Goal: Information Seeking & Learning: Learn about a topic

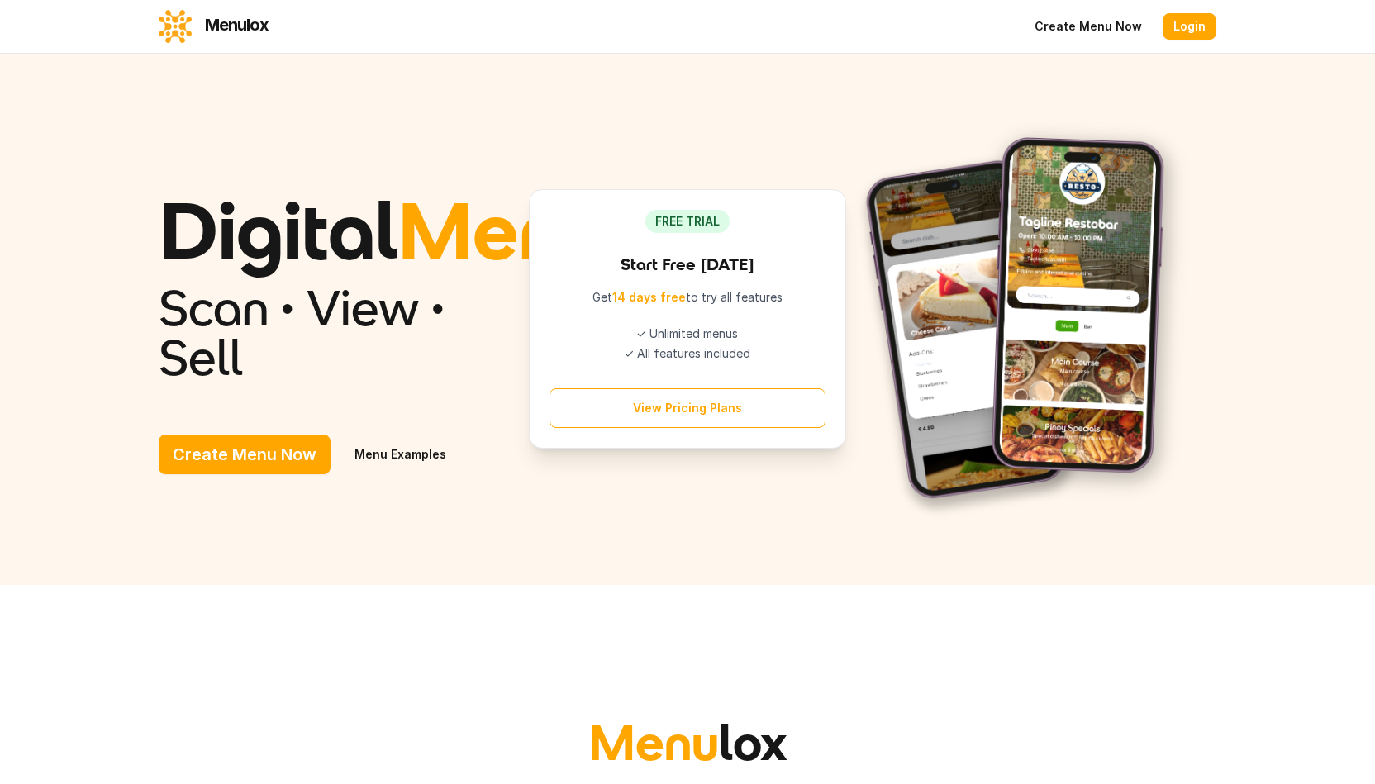
click at [419, 474] on link "Menu Examples" at bounding box center [400, 455] width 120 height 40
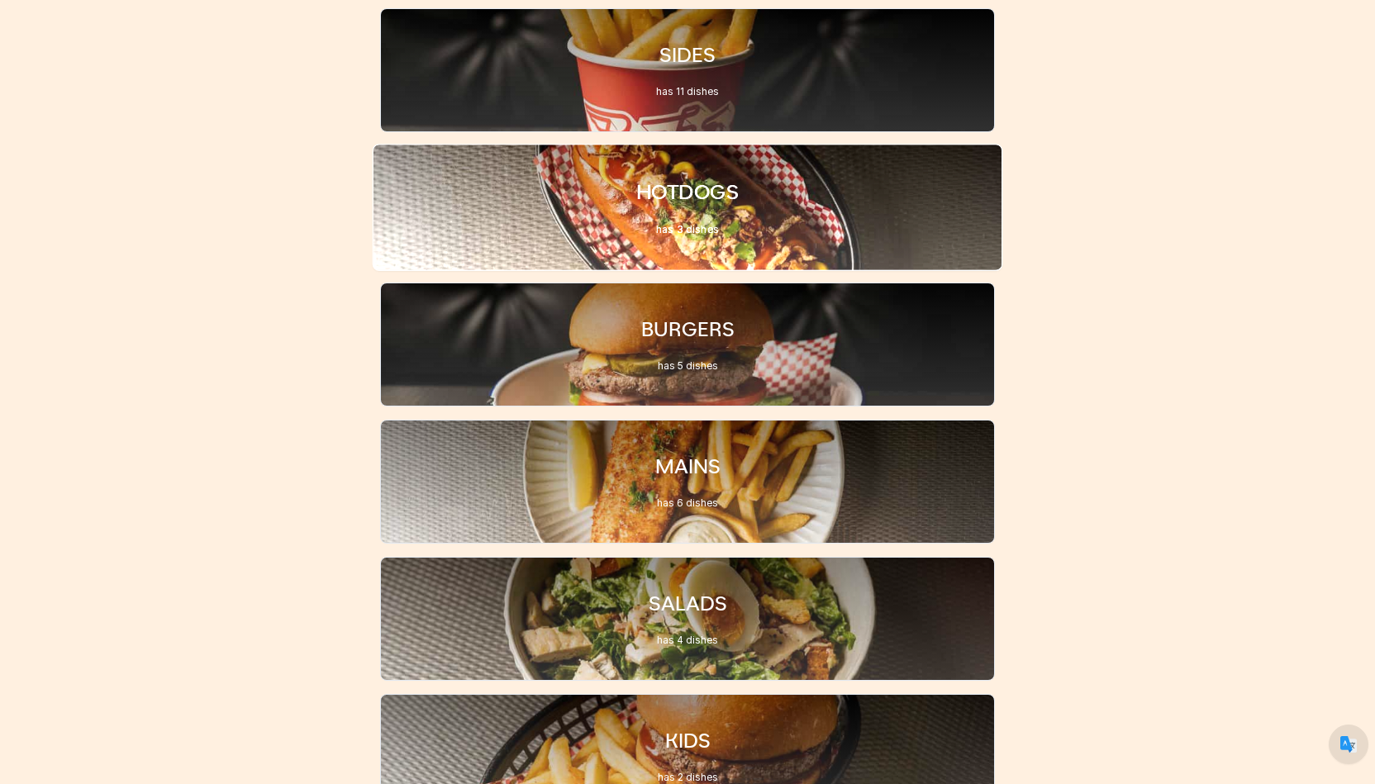
scroll to position [780, 0]
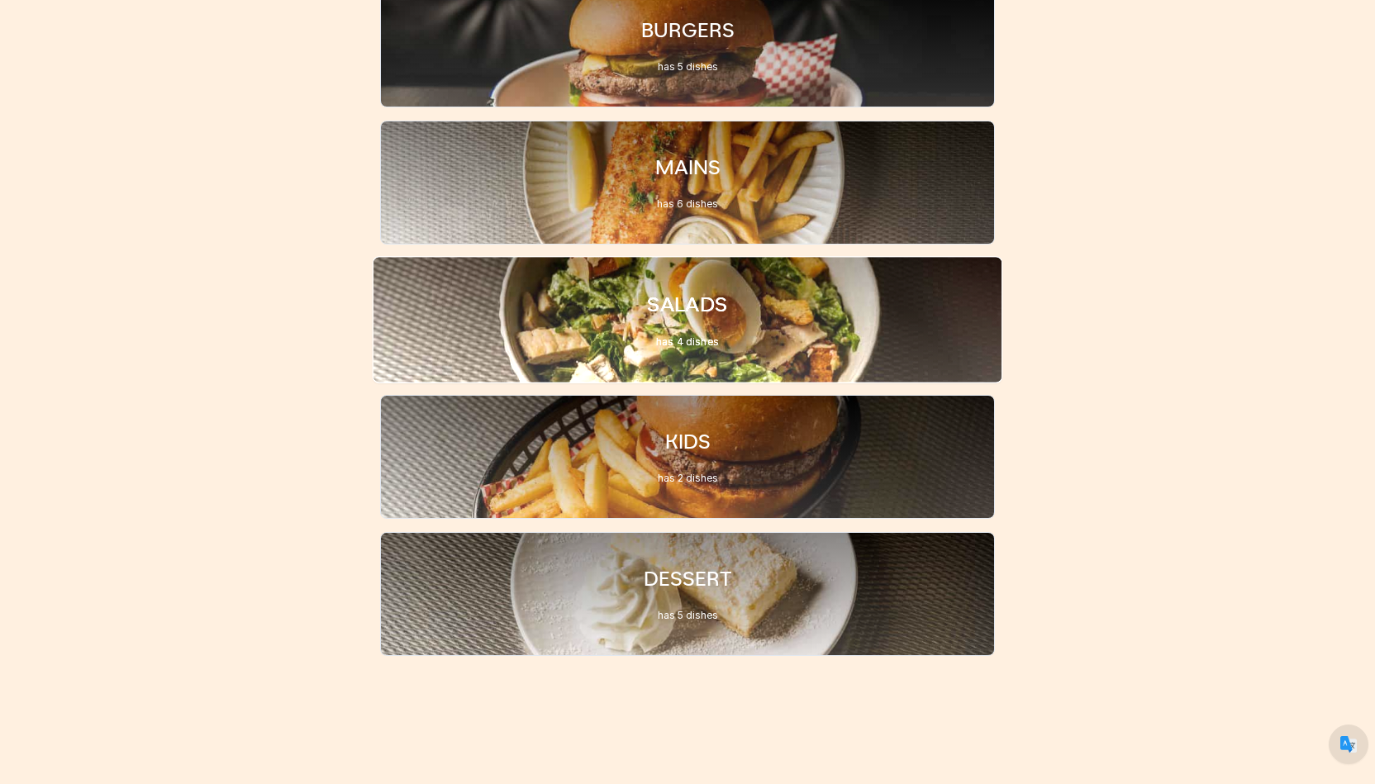
click at [675, 287] on div "SALADS has 4 dishes" at bounding box center [688, 319] width 630 height 127
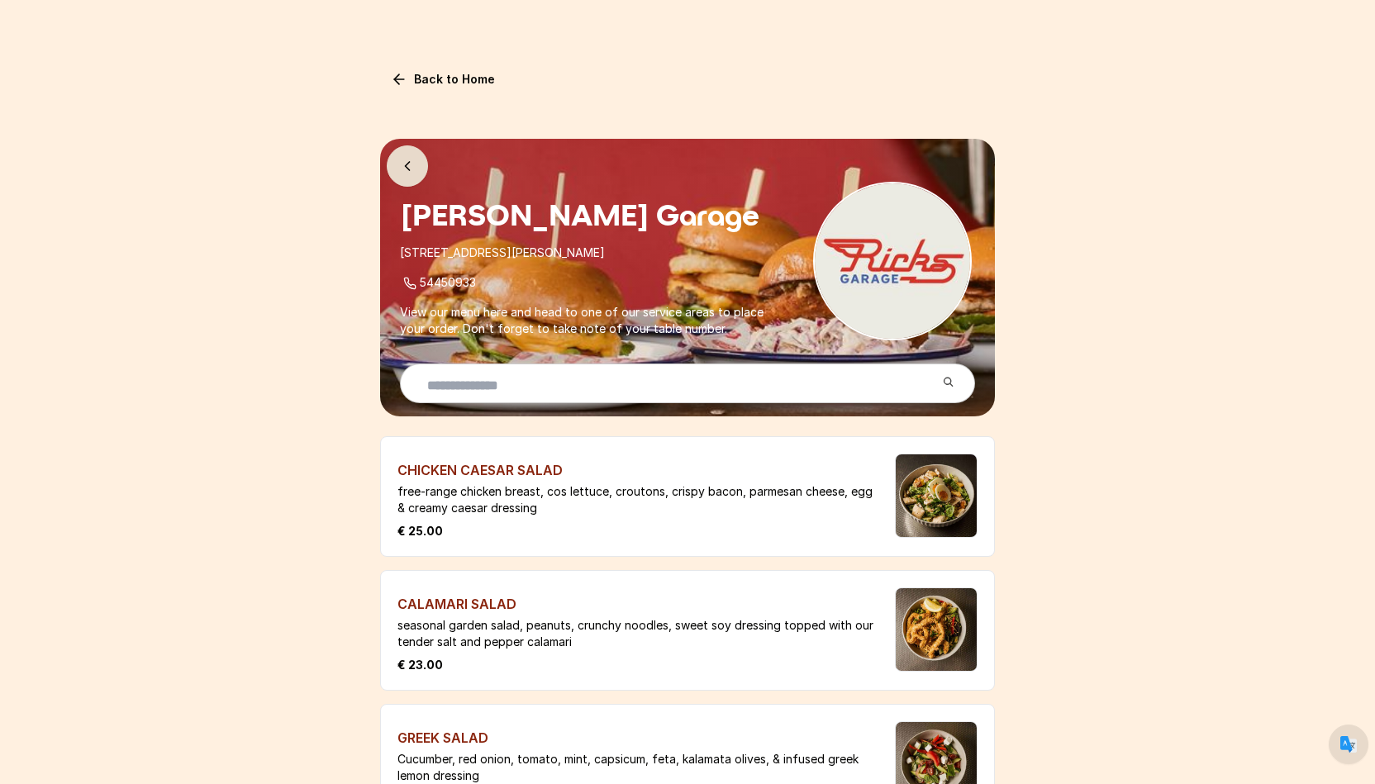
click at [401, 170] on icon at bounding box center [407, 166] width 17 height 17
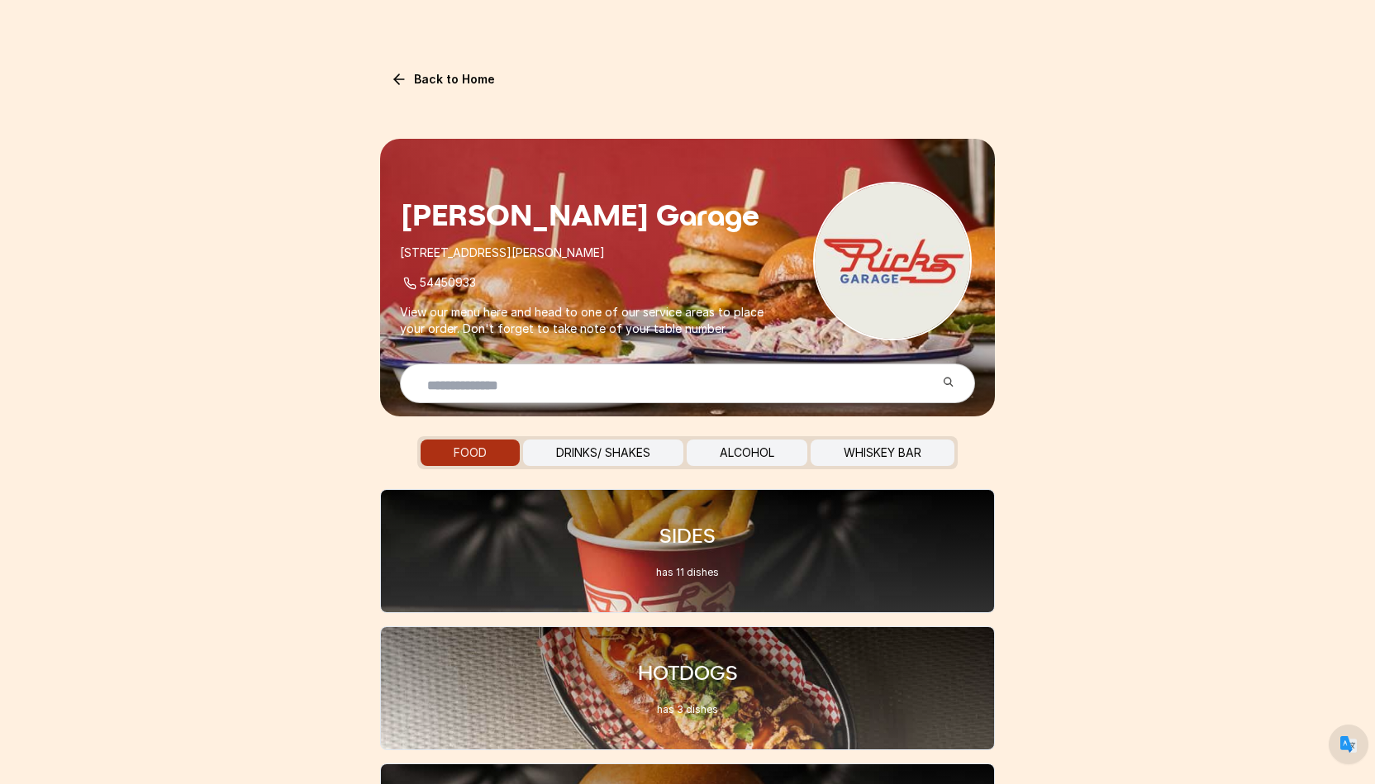
click at [434, 79] on link "Back to Home" at bounding box center [443, 79] width 126 height 26
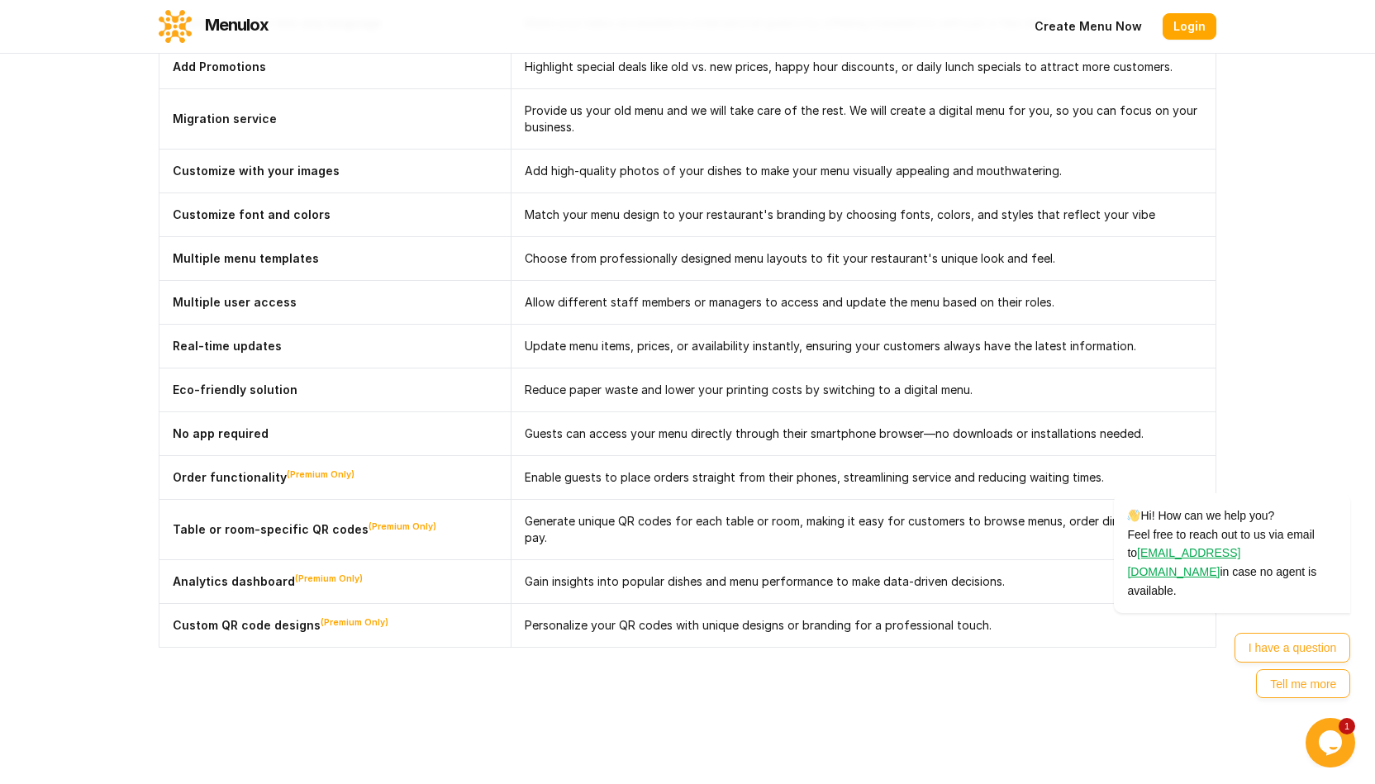
scroll to position [2447, 0]
